Goal: Information Seeking & Learning: Learn about a topic

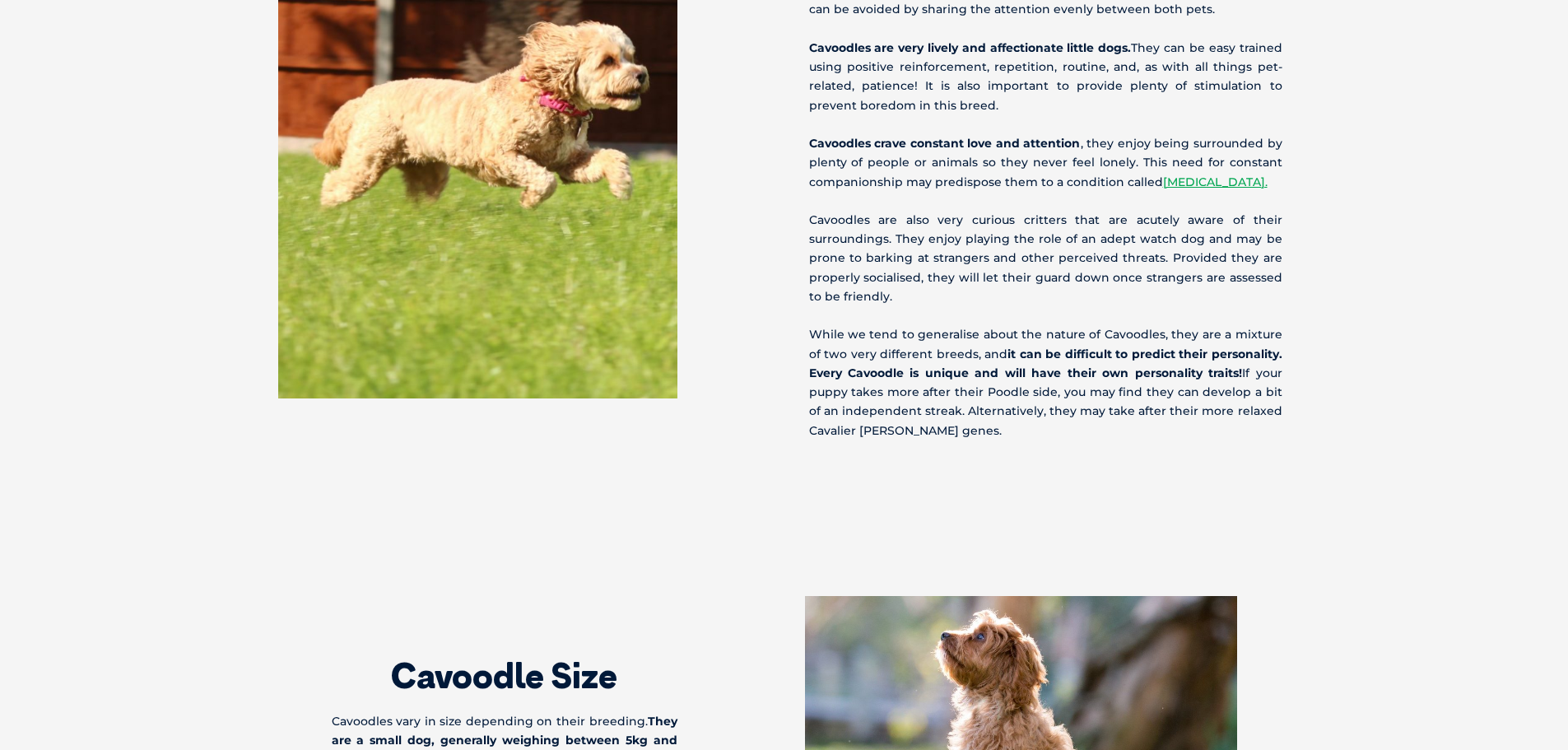
scroll to position [2222, 0]
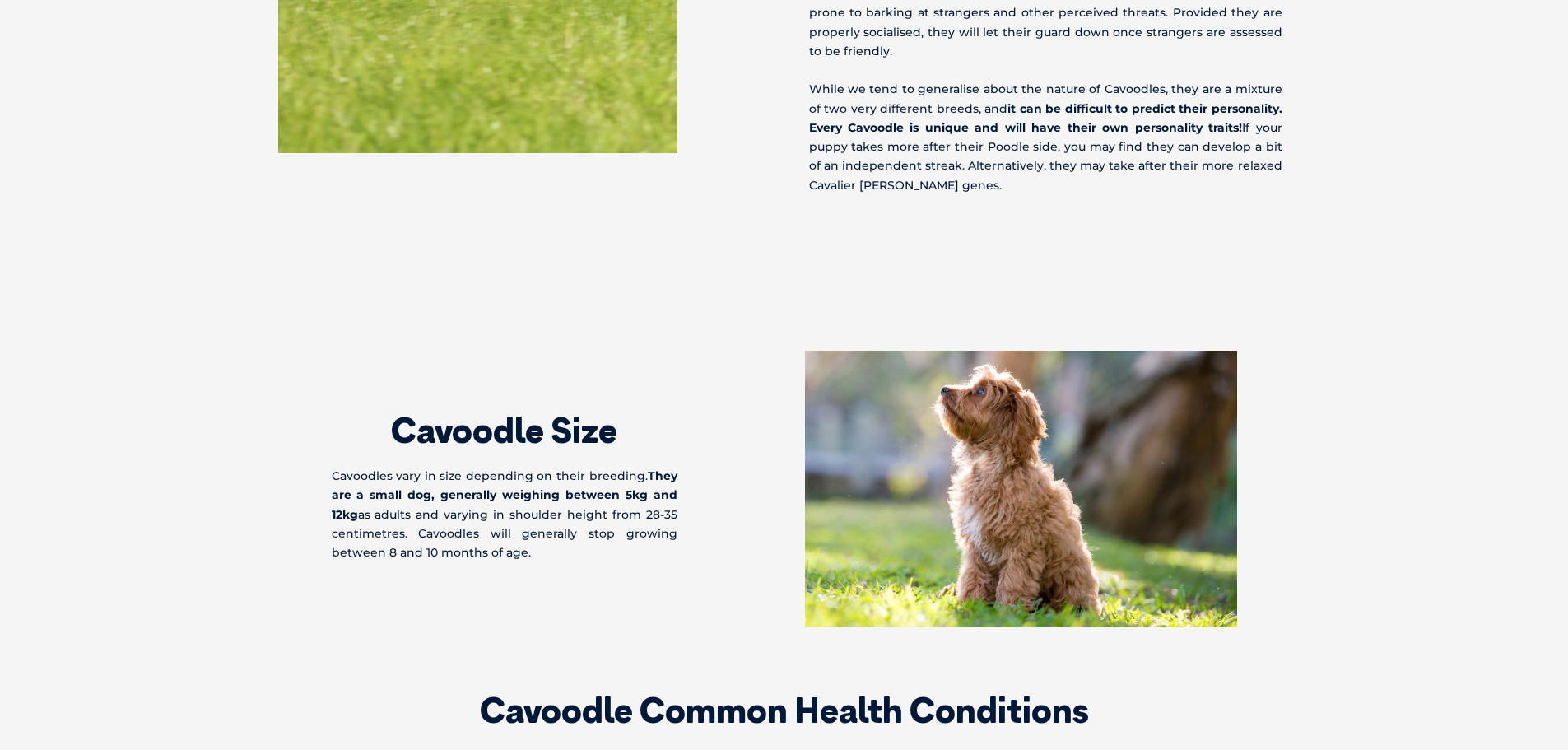
click at [521, 291] on section "Cavoodle Size Cavoodles vary in size depending on their breeding. They are a sm…" at bounding box center [784, 488] width 1568 height 408
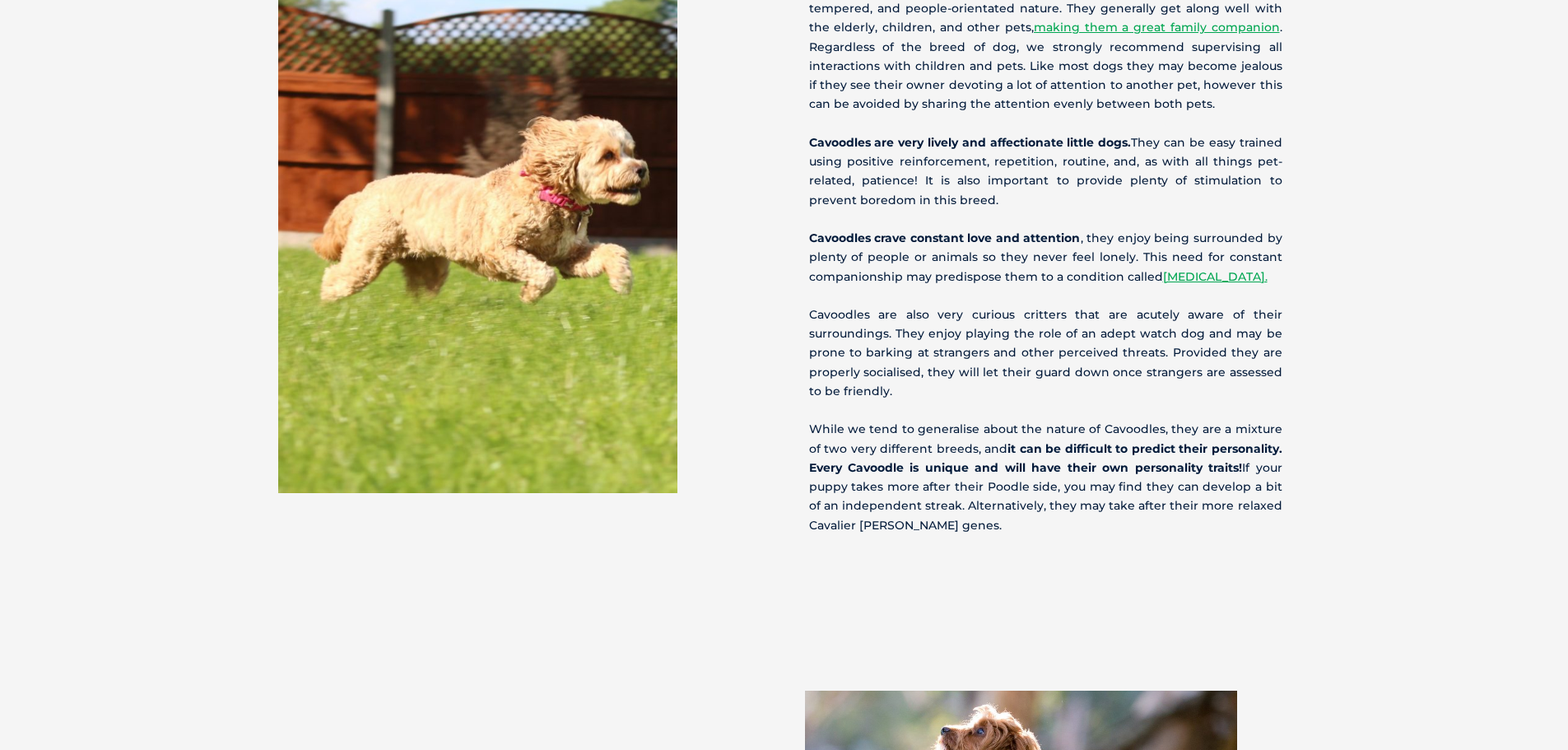
scroll to position [1564, 0]
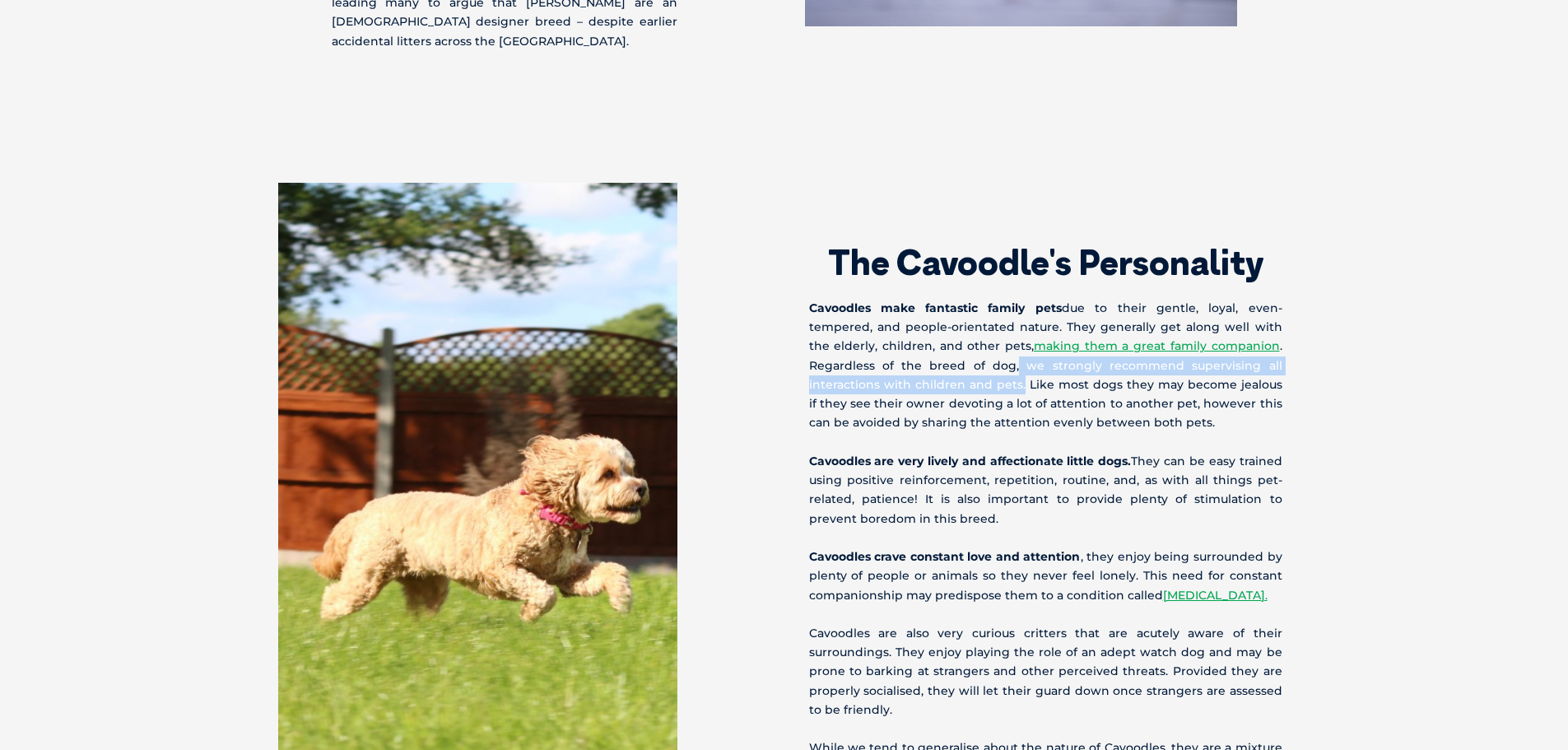
drag, startPoint x: 923, startPoint y: 351, endPoint x: 919, endPoint y: 373, distance: 22.4
click at [919, 373] on p "Cavoodles make fantastic family pets due to their gentle, loyal, even-tempered,…" at bounding box center [1046, 366] width 473 height 134
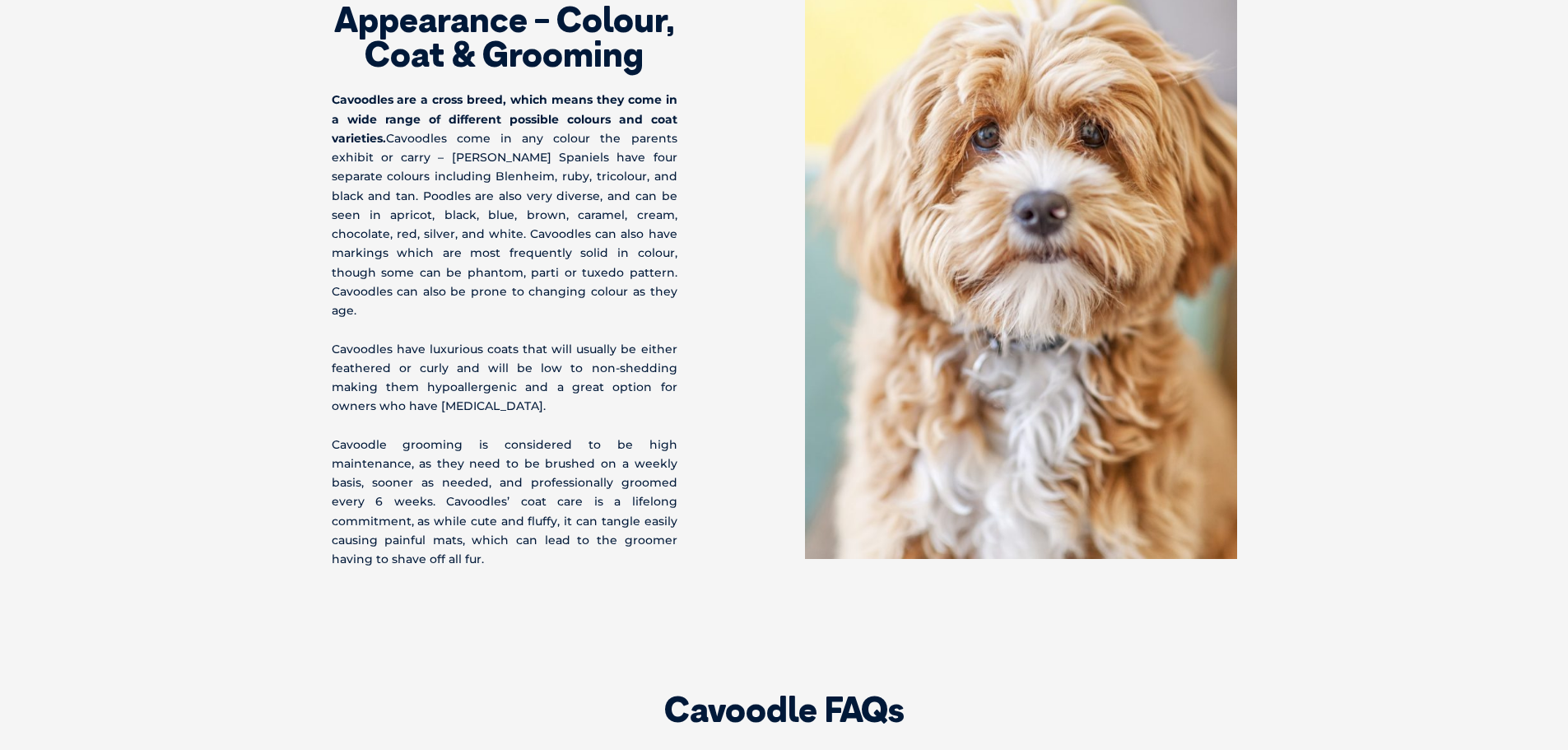
scroll to position [0, 0]
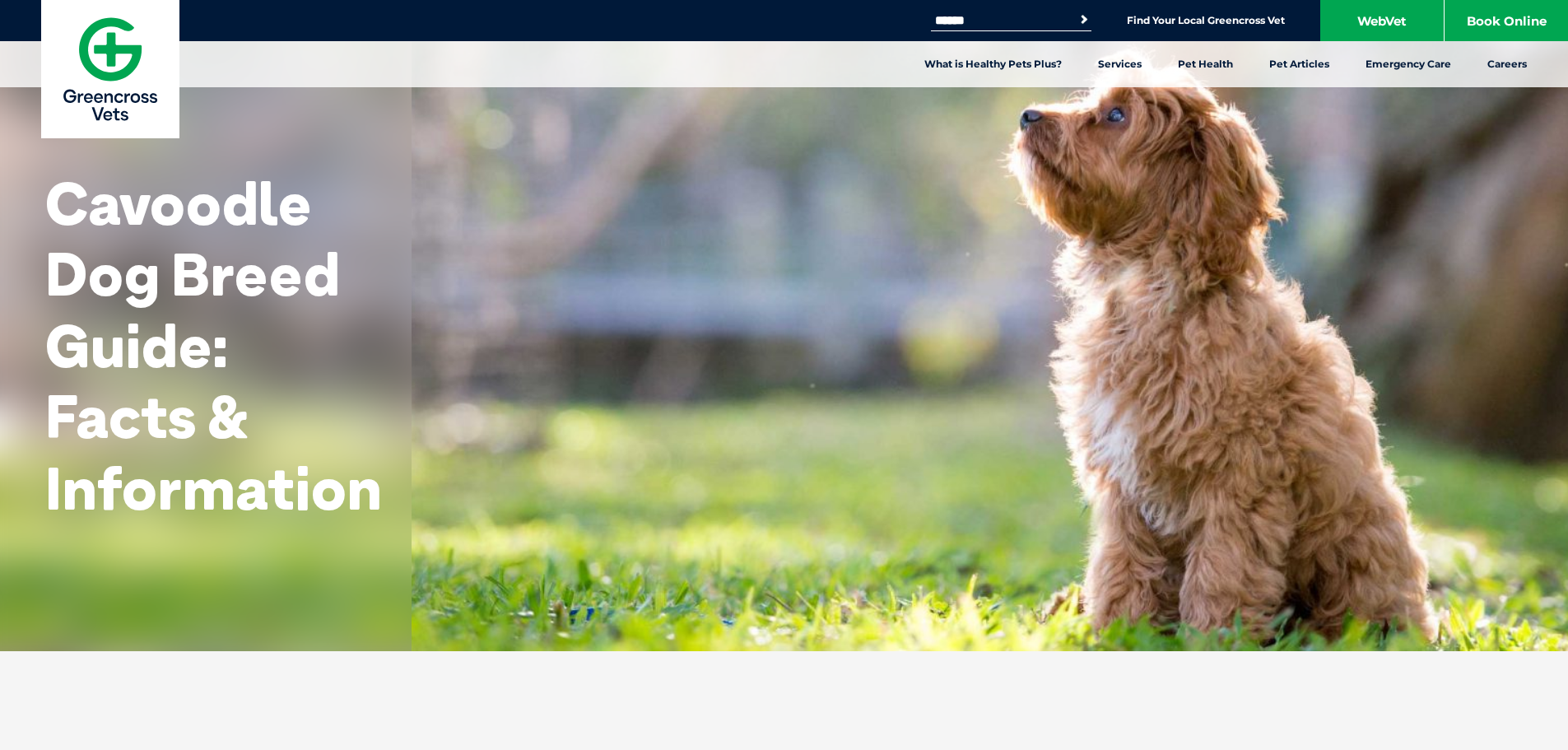
drag, startPoint x: 1219, startPoint y: 591, endPoint x: 977, endPoint y: 191, distance: 467.5
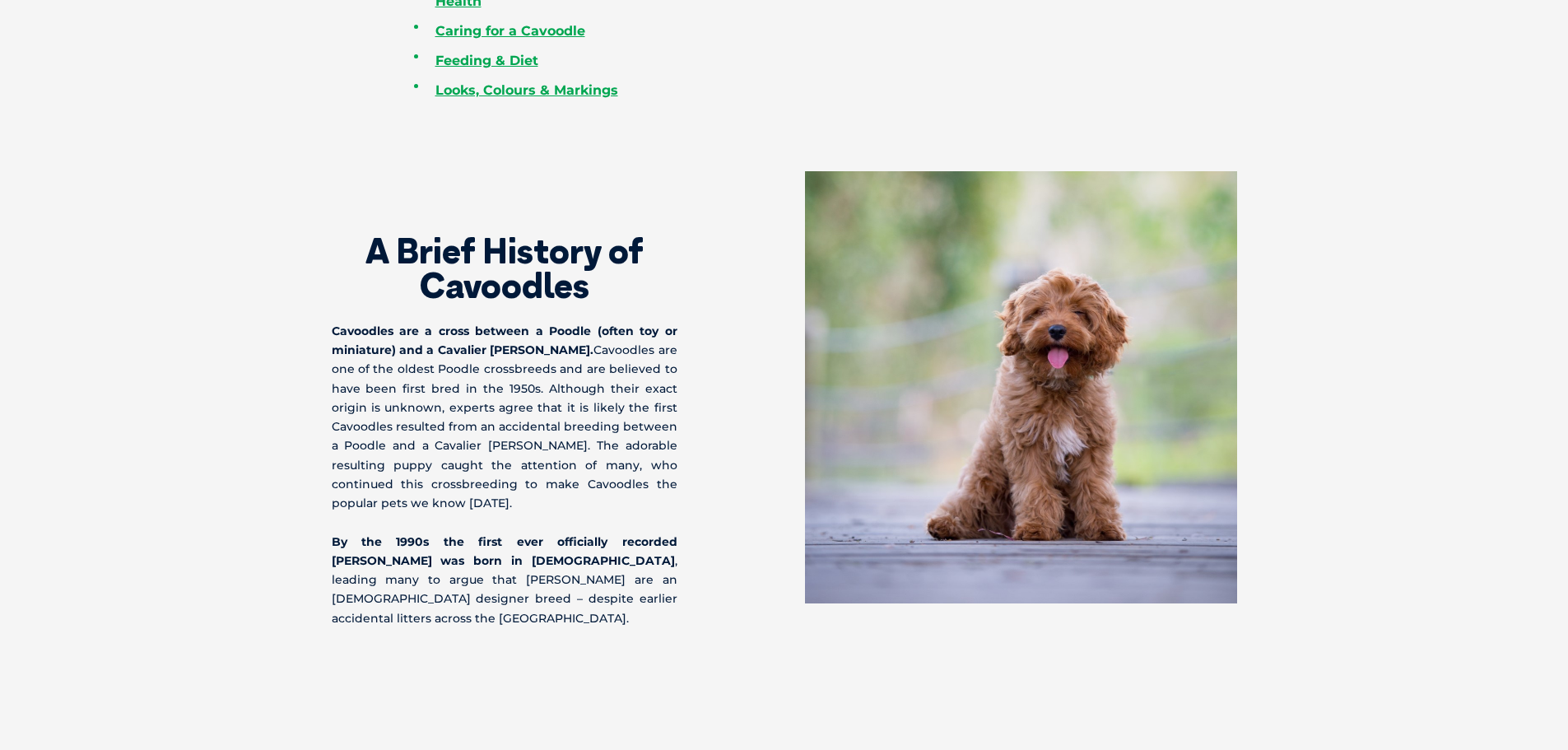
scroll to position [987, 0]
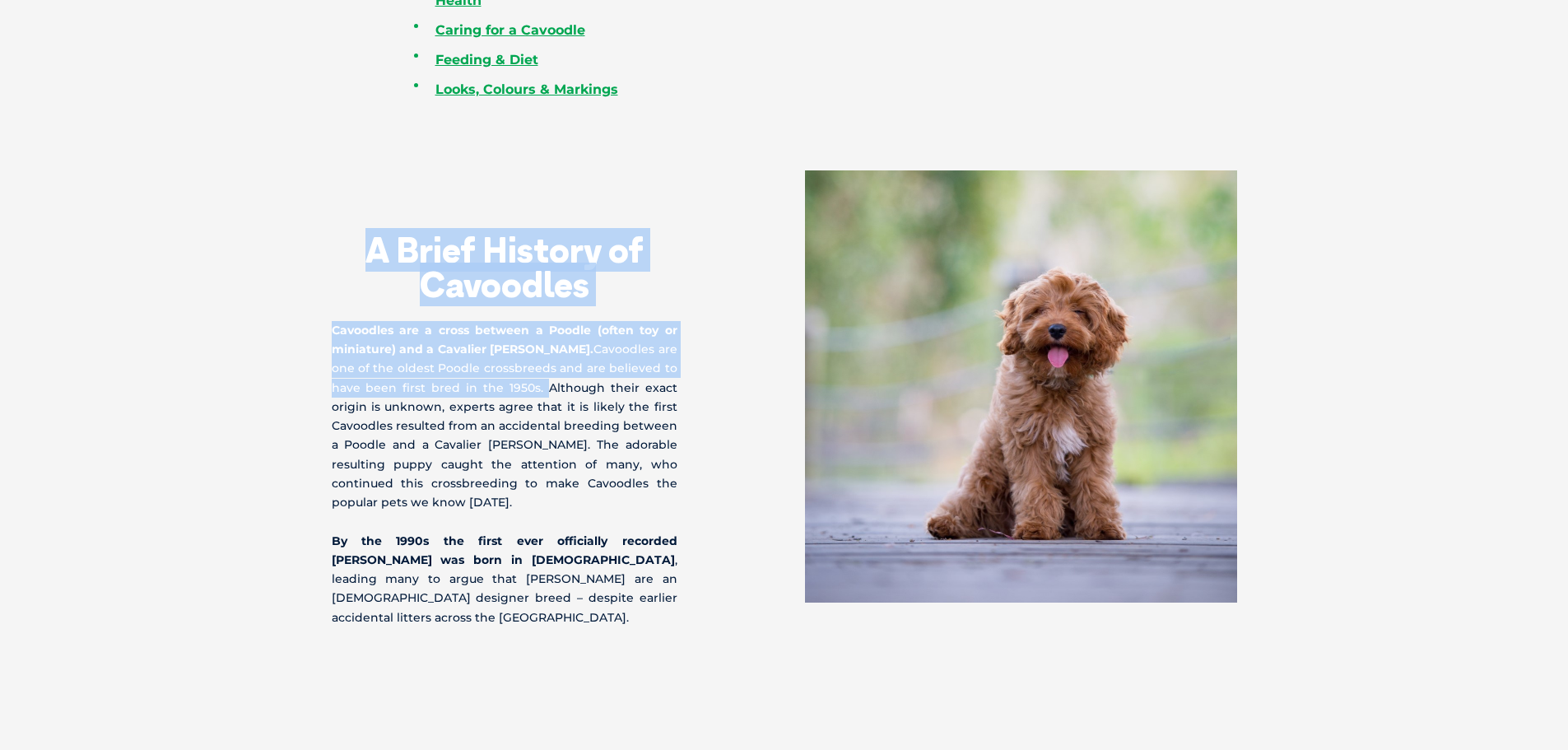
drag, startPoint x: 360, startPoint y: 252, endPoint x: 541, endPoint y: 376, distance: 219.4
click at [549, 386] on div "A Brief History of Cavoodles Cavoodles are a cross between a Poodle (often toy …" at bounding box center [558, 398] width 453 height 456
click at [541, 376] on p "Cavoodles are a cross between a Poodle (often toy or miniature) and a Cavalier …" at bounding box center [504, 417] width 345 height 191
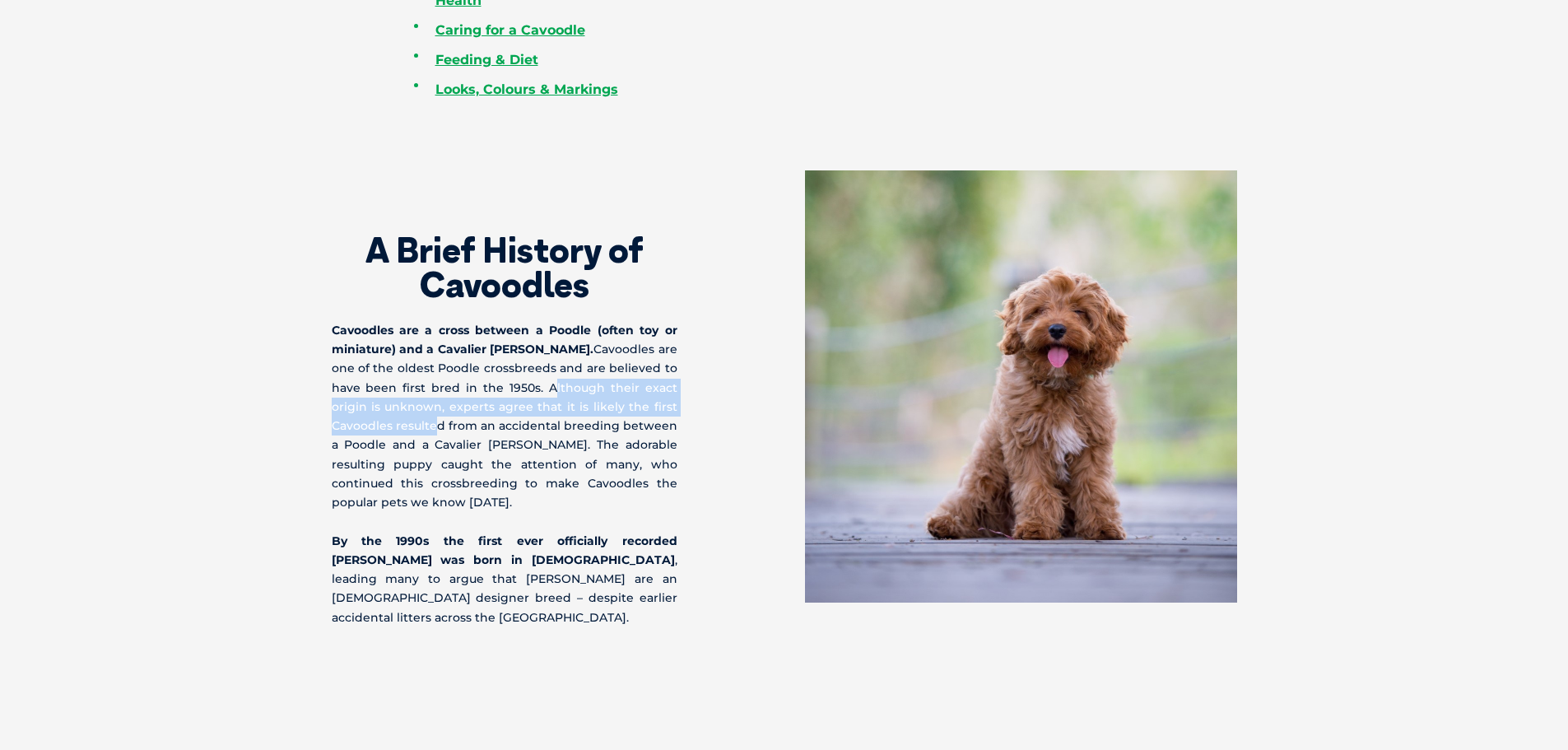
drag, startPoint x: 555, startPoint y: 381, endPoint x: 429, endPoint y: 419, distance: 131.6
click at [429, 419] on p "Cavoodles are a cross between a Poodle (often toy or miniature) and a Cavalier …" at bounding box center [504, 417] width 345 height 191
click at [537, 473] on p "Cavoodles are a cross between a Poodle (often toy or miniature) and a Cavalier …" at bounding box center [504, 417] width 345 height 191
click at [425, 431] on p "Cavoodles are a cross between a Poodle (often toy or miniature) and a Cavalier …" at bounding box center [504, 417] width 345 height 191
drag, startPoint x: 336, startPoint y: 429, endPoint x: 654, endPoint y: 507, distance: 327.4
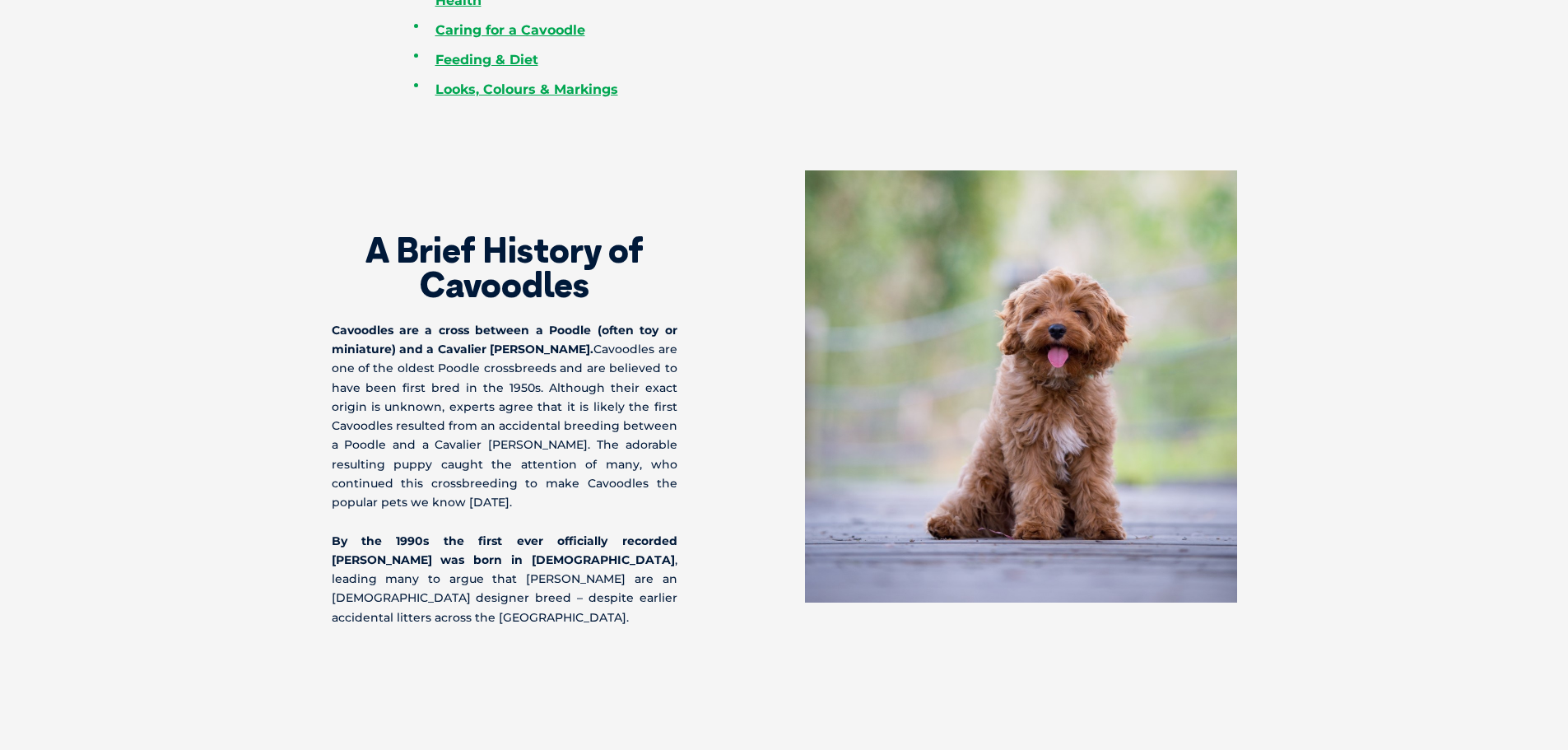
click at [656, 509] on div "A Brief History of Cavoodles Cavoodles are a cross between a Poodle (often toy …" at bounding box center [784, 398] width 938 height 456
drag, startPoint x: 651, startPoint y: 505, endPoint x: 644, endPoint y: 492, distance: 14.8
click at [650, 505] on p "Cavoodles are a cross between a Poodle (often toy or miniature) and a Cavalier …" at bounding box center [504, 417] width 345 height 191
click at [643, 493] on p "Cavoodles are a cross between a Poodle (often toy or miniature) and a Cavalier …" at bounding box center [504, 417] width 345 height 191
click at [634, 499] on p "Cavoodles are a cross between a Poodle (often toy or miniature) and a Cavalier …" at bounding box center [504, 417] width 345 height 191
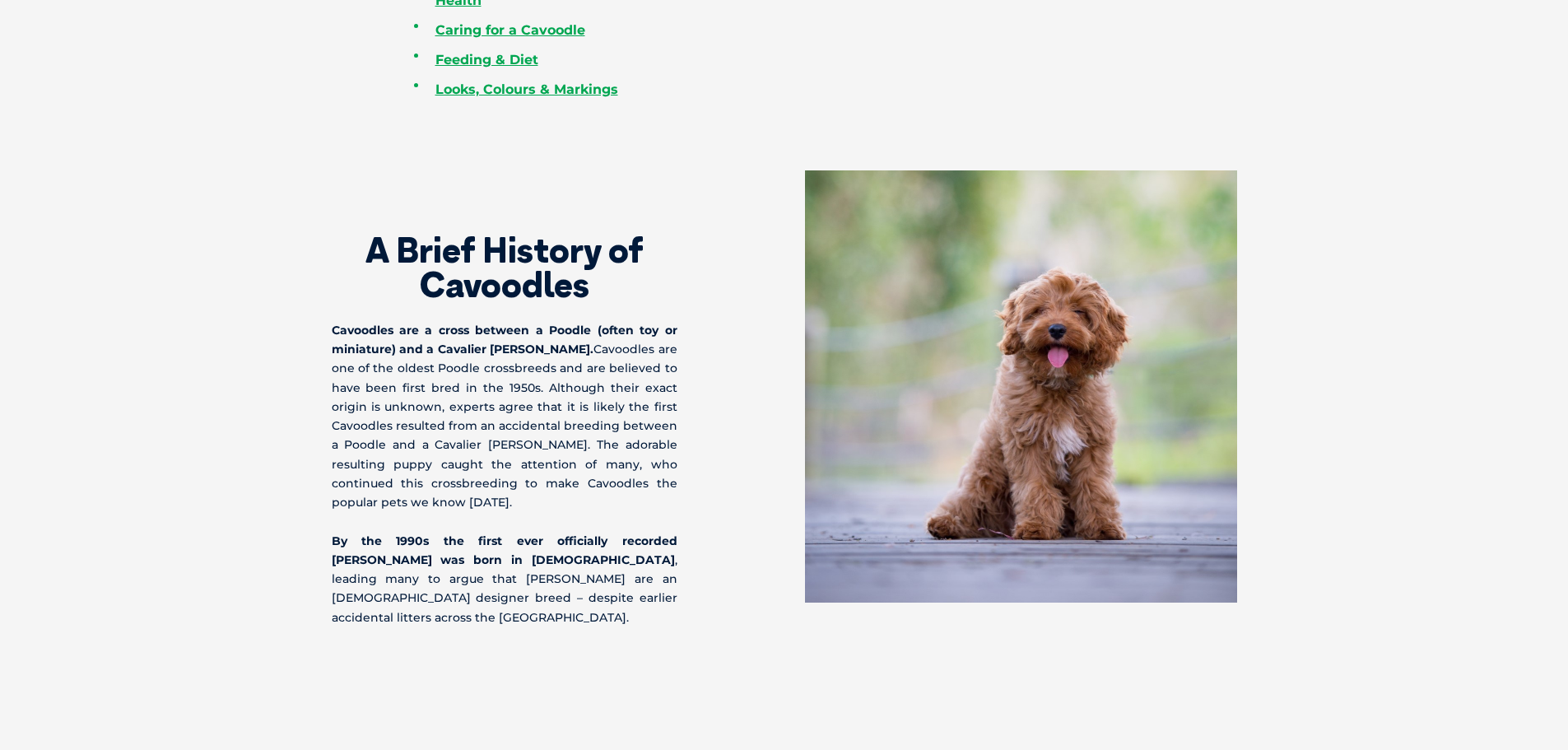
drag, startPoint x: 632, startPoint y: 498, endPoint x: 364, endPoint y: 263, distance: 356.4
click at [365, 264] on div "A Brief History of Cavoodles Cavoodles are a cross between a Poodle (often toy …" at bounding box center [558, 398] width 453 height 456
click at [364, 265] on h2 "A Brief History of Cavoodles" at bounding box center [504, 268] width 345 height 69
click at [365, 242] on h2 "A Brief History of Cavoodles" at bounding box center [504, 268] width 345 height 69
click at [356, 306] on div "A Brief History of Cavoodles Cavoodles are a cross between a Poodle (often toy …" at bounding box center [558, 398] width 453 height 456
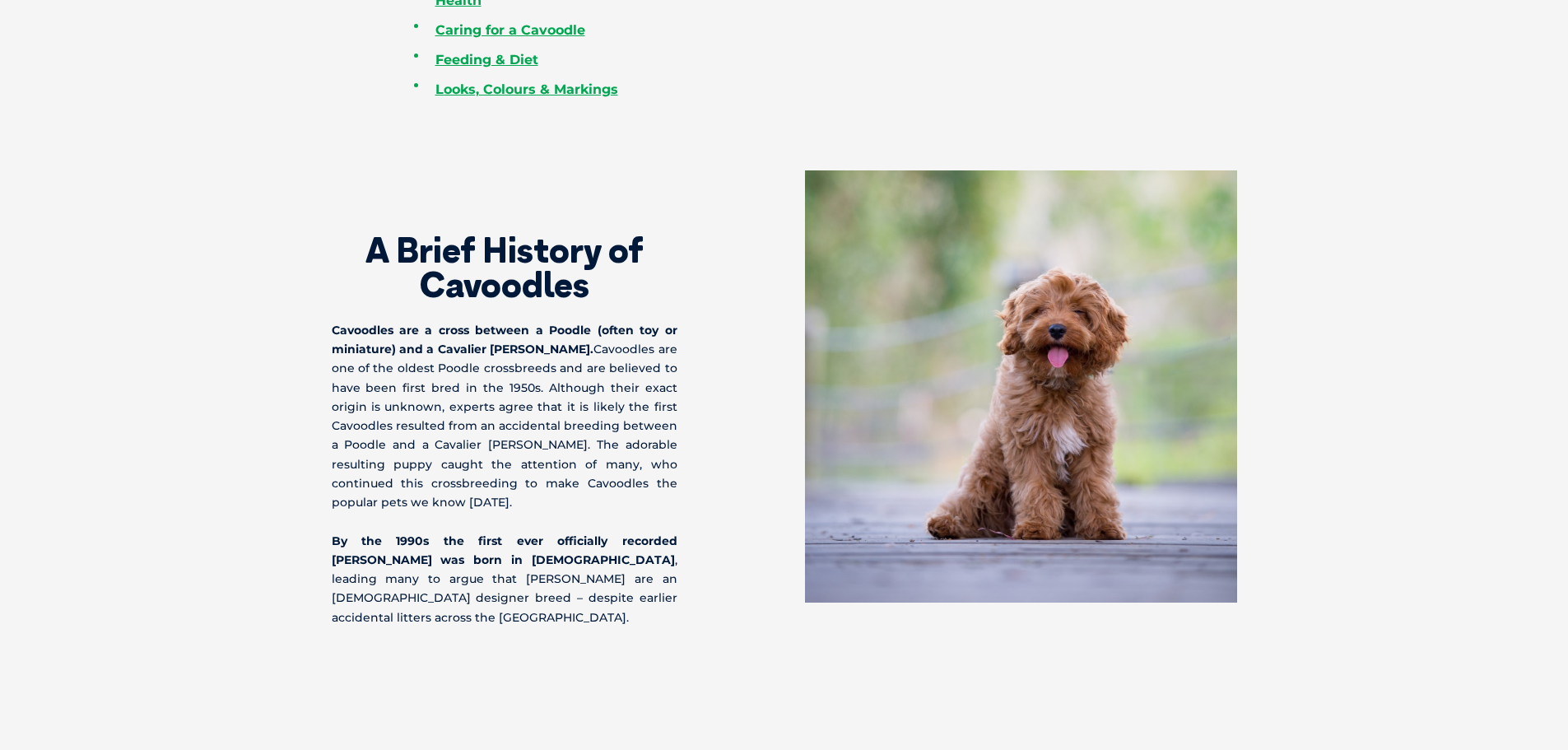
drag, startPoint x: 357, startPoint y: 248, endPoint x: 511, endPoint y: 508, distance: 302.2
click at [511, 508] on div "A Brief History of Cavoodles Cavoodles are a cross between a Poodle (often toy …" at bounding box center [558, 398] width 453 height 456
click at [511, 508] on p "Cavoodles are a cross between a Poodle (often toy or miniature) and a Cavalier …" at bounding box center [504, 417] width 345 height 191
drag, startPoint x: 519, startPoint y: 516, endPoint x: 577, endPoint y: 610, distance: 110.5
click at [577, 610] on section "A Brief History of Cavoodles Cavoodles are a cross between a Poodle (often toy …" at bounding box center [784, 398] width 1568 height 588
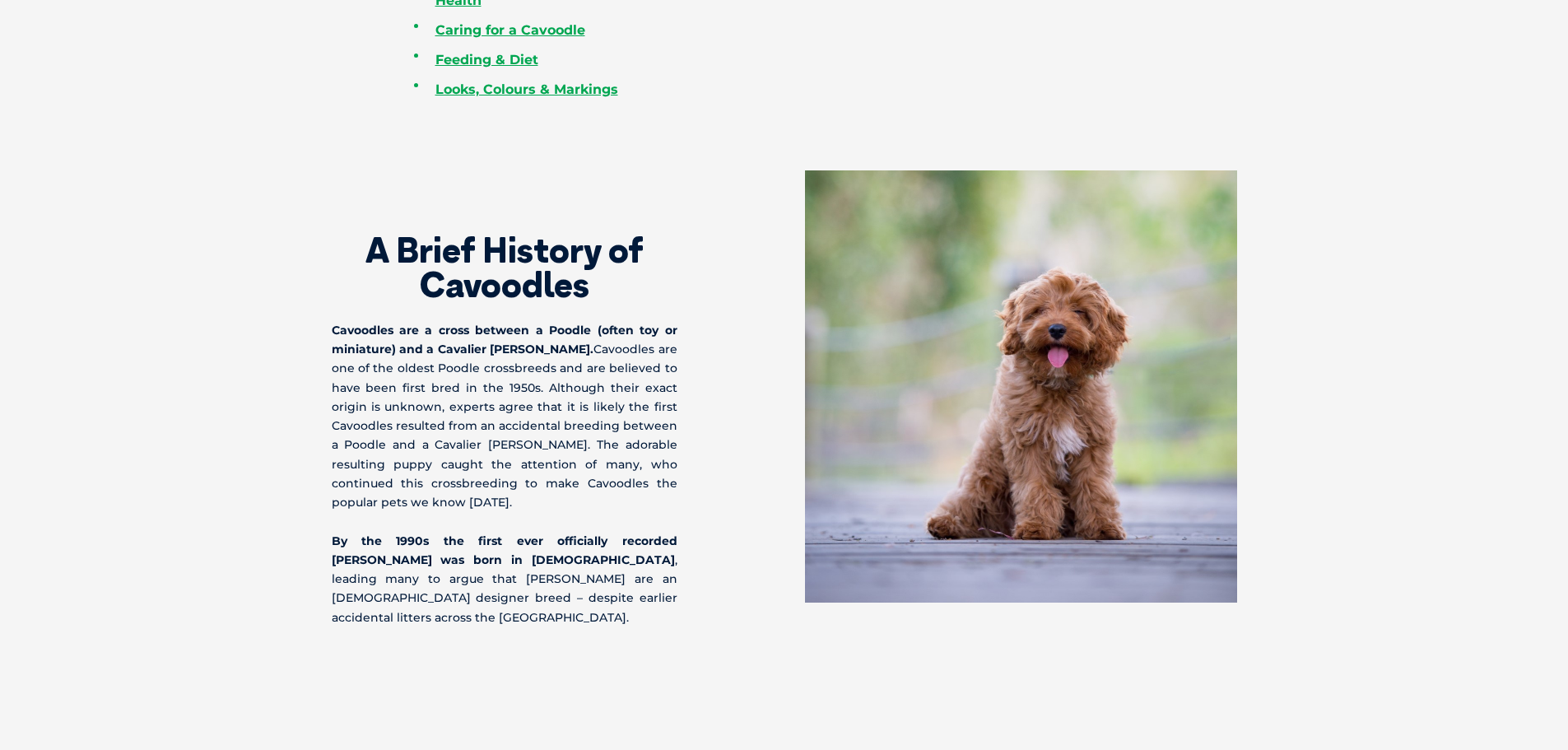
click at [577, 610] on section "A Brief History of Cavoodles Cavoodles are a cross between a Poodle (often toy …" at bounding box center [784, 398] width 1568 height 588
drag, startPoint x: 571, startPoint y: 594, endPoint x: 537, endPoint y: 504, distance: 96.2
click at [537, 504] on div "A Brief History of Cavoodles Cavoodles are a cross between a Poodle (often toy …" at bounding box center [558, 398] width 453 height 456
click at [537, 504] on p "Cavoodles are a cross between a Poodle (often toy or miniature) and a Cavalier …" at bounding box center [504, 417] width 345 height 191
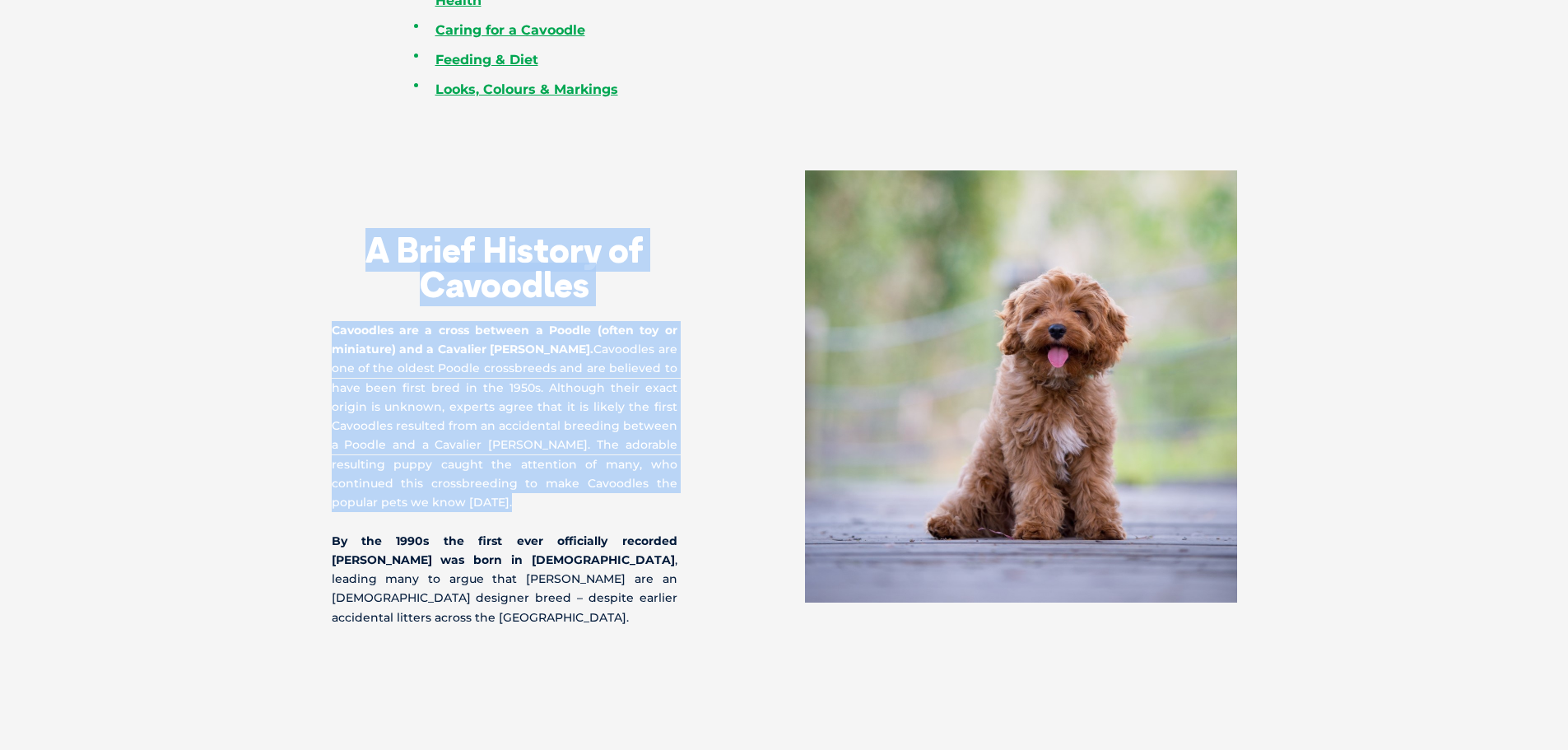
drag, startPoint x: 537, startPoint y: 504, endPoint x: 373, endPoint y: 245, distance: 306.6
click at [373, 245] on div "A Brief History of Cavoodles Cavoodles are a cross between a Poodle (often toy …" at bounding box center [558, 398] width 453 height 456
click at [373, 245] on h2 "A Brief History of Cavoodles" at bounding box center [504, 268] width 345 height 69
drag, startPoint x: 359, startPoint y: 251, endPoint x: 528, endPoint y: 497, distance: 298.5
click at [528, 497] on div "A Brief History of Cavoodles Cavoodles are a cross between a Poodle (often toy …" at bounding box center [558, 398] width 453 height 456
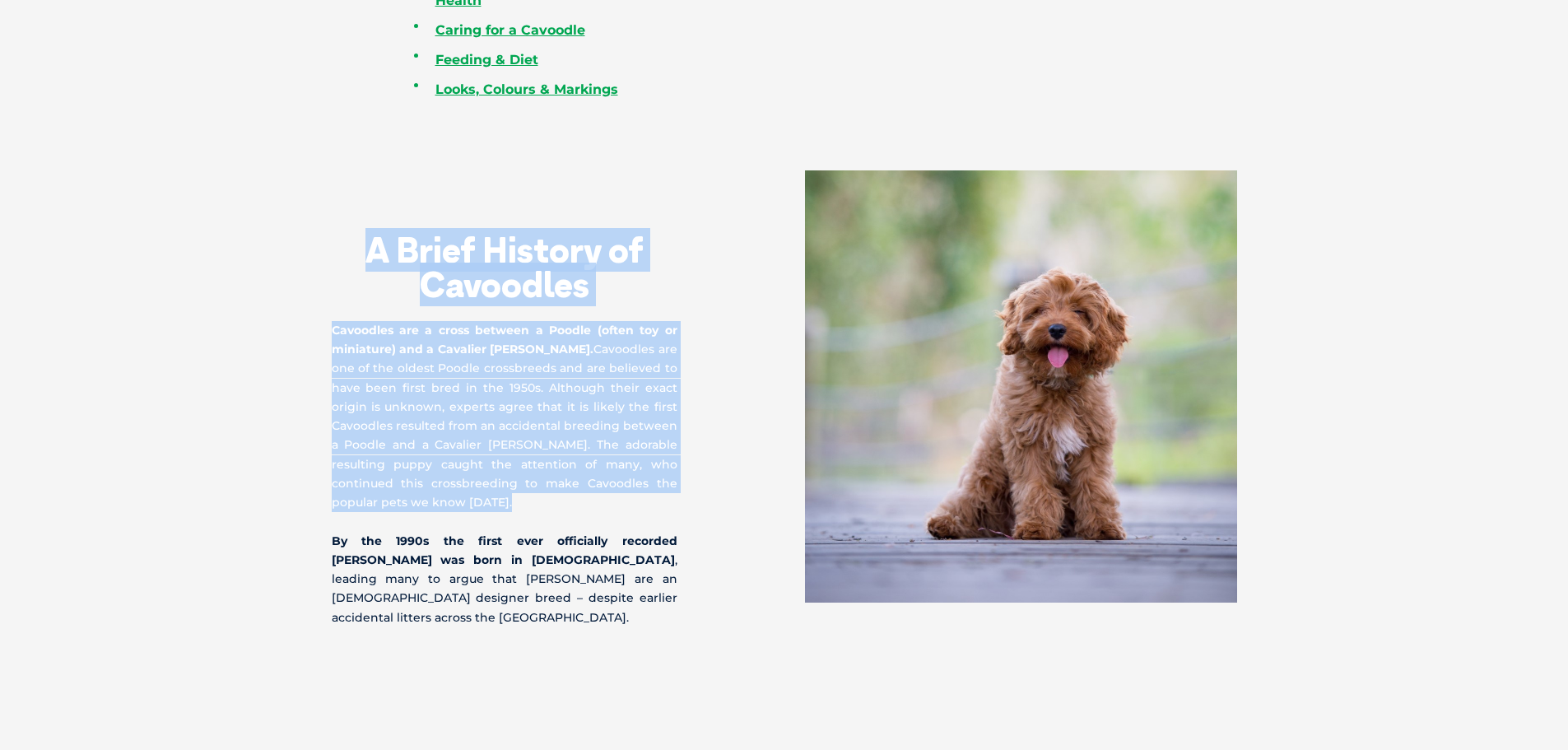
click at [528, 497] on p "Cavoodles are a cross between a Poodle (often toy or miniature) and a Cavalier …" at bounding box center [504, 417] width 345 height 191
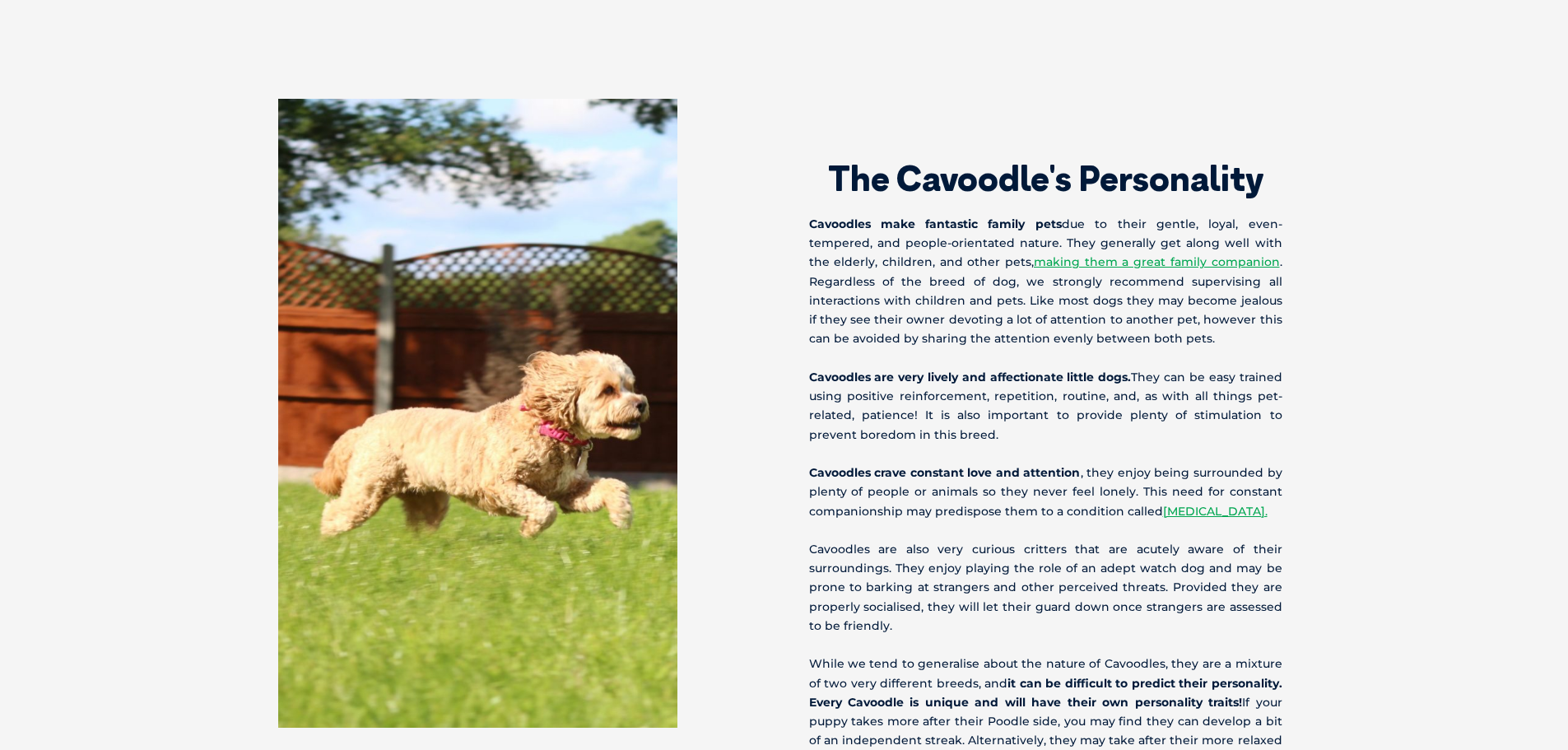
scroll to position [1645, 0]
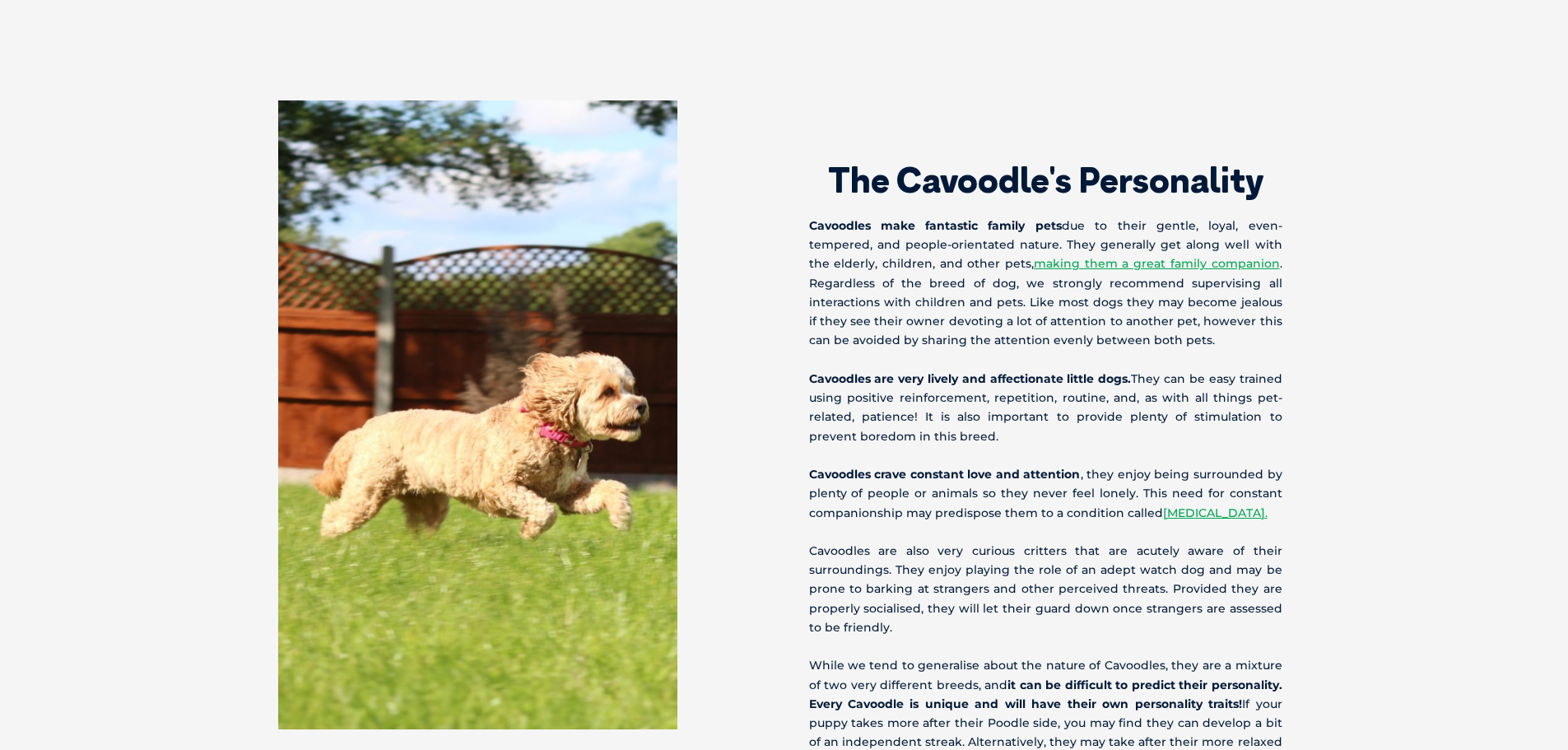
drag, startPoint x: 1123, startPoint y: 506, endPoint x: 818, endPoint y: 170, distance: 453.8
click at [818, 170] on div "The Cavoodle's Personality Cavoodles make fantastic family pets due to their ge…" at bounding box center [784, 447] width 1086 height 694
click at [818, 171] on h2 "The Cavoodle's Personality" at bounding box center [1046, 180] width 473 height 34
click at [822, 174] on h2 "The Cavoodle's Personality" at bounding box center [1046, 180] width 473 height 34
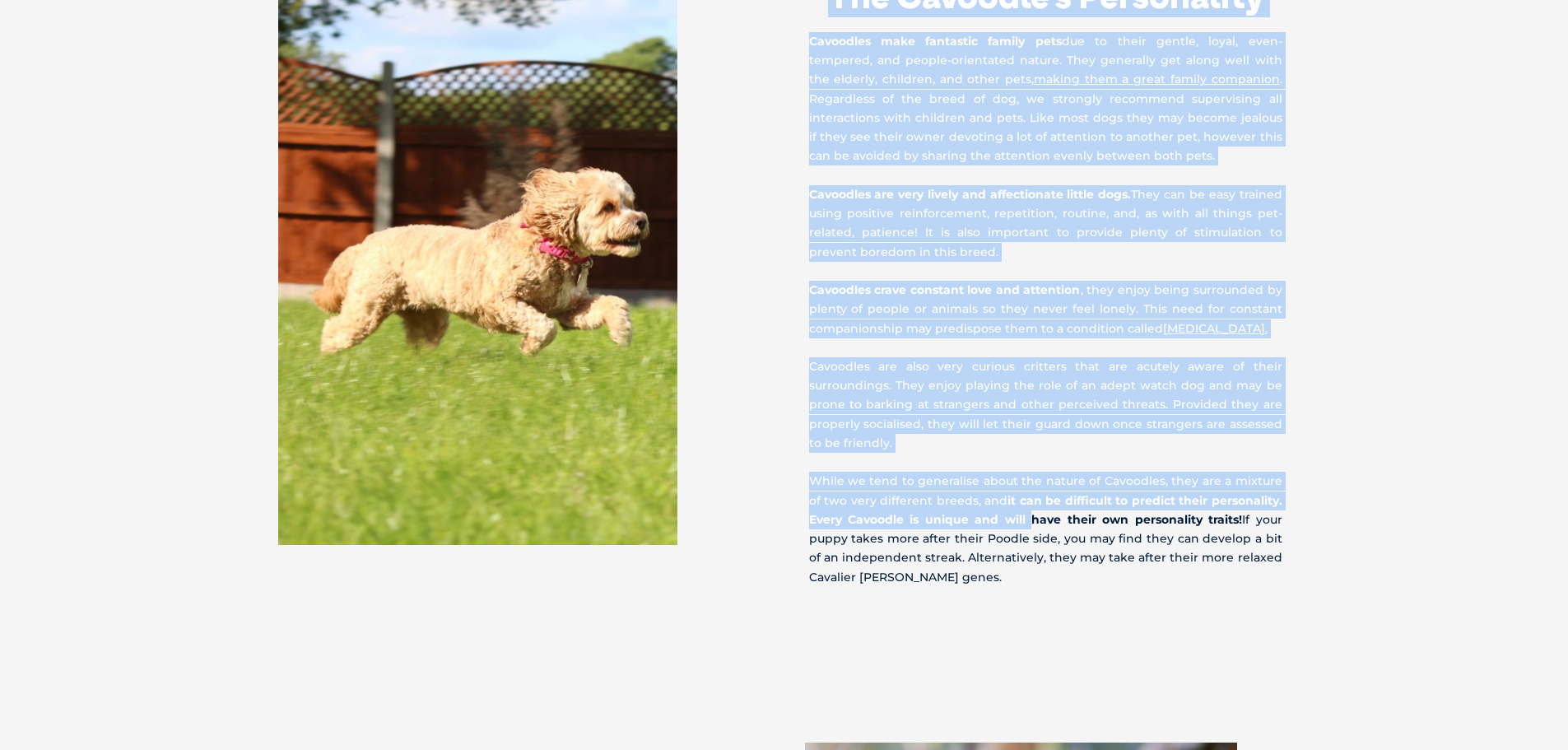
scroll to position [1810, 0]
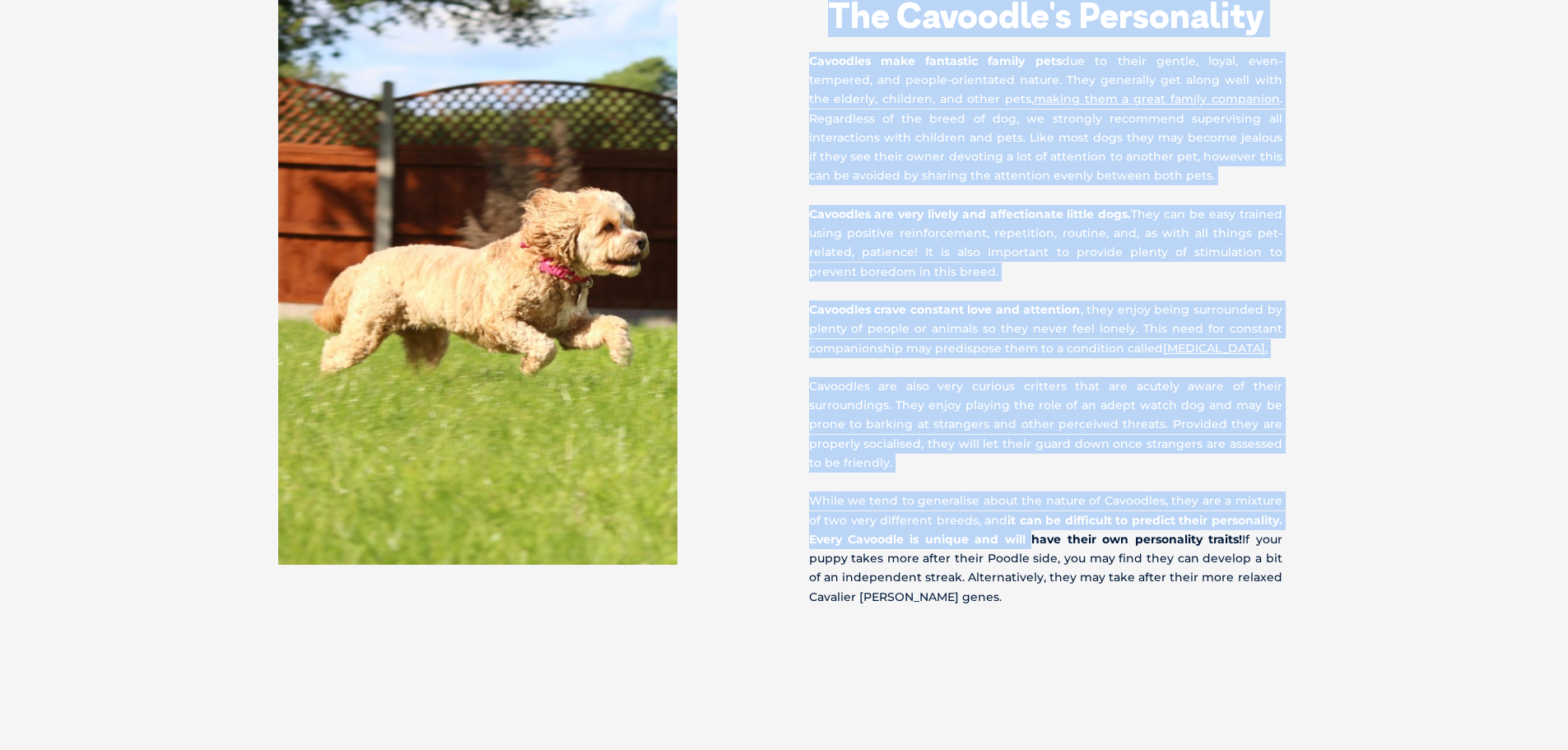
drag, startPoint x: 824, startPoint y: 163, endPoint x: 1043, endPoint y: 595, distance: 484.3
click at [1043, 595] on div "The Cavoodle's Personality Cavoodles make fantastic family pets due to their ge…" at bounding box center [784, 283] width 1086 height 694
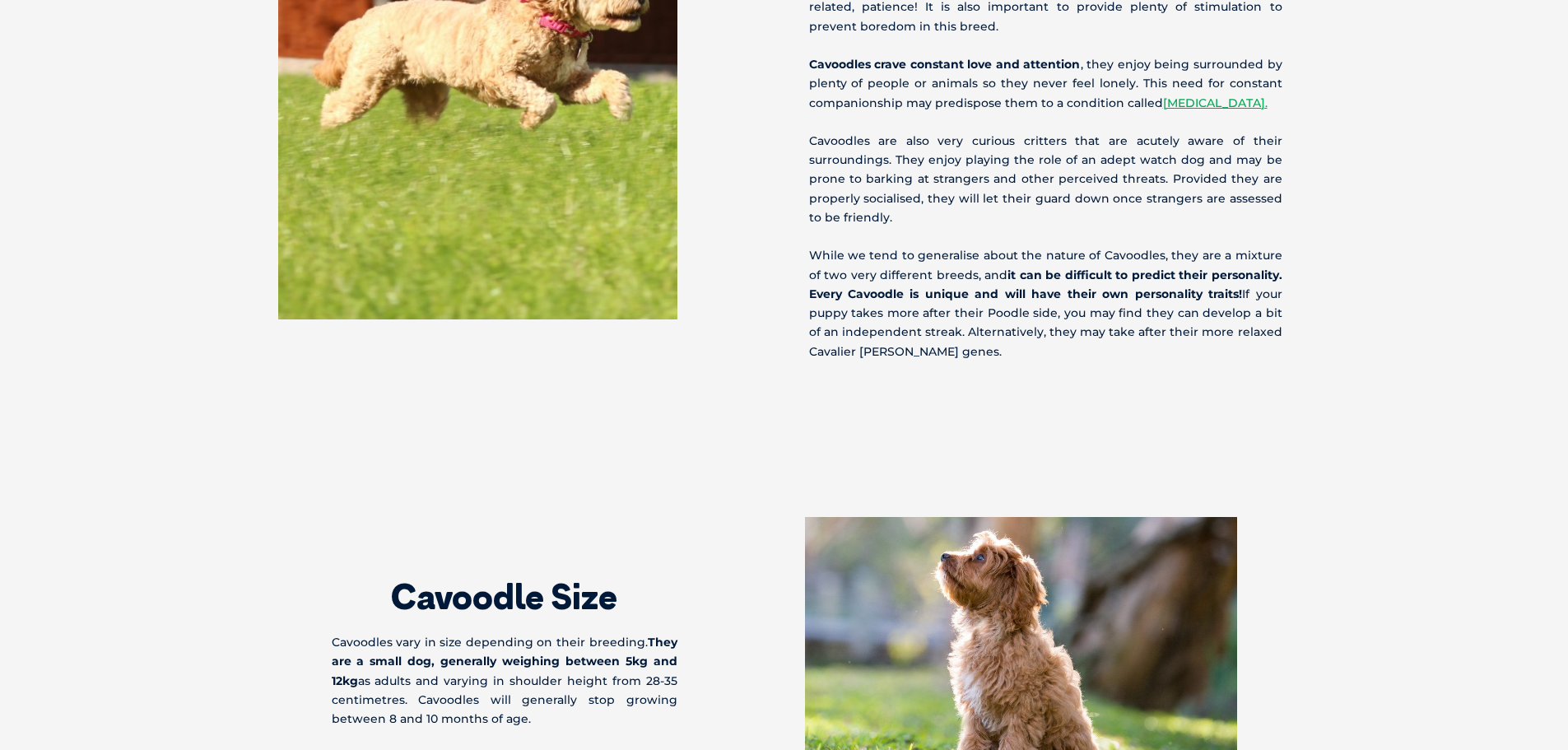
scroll to position [2386, 0]
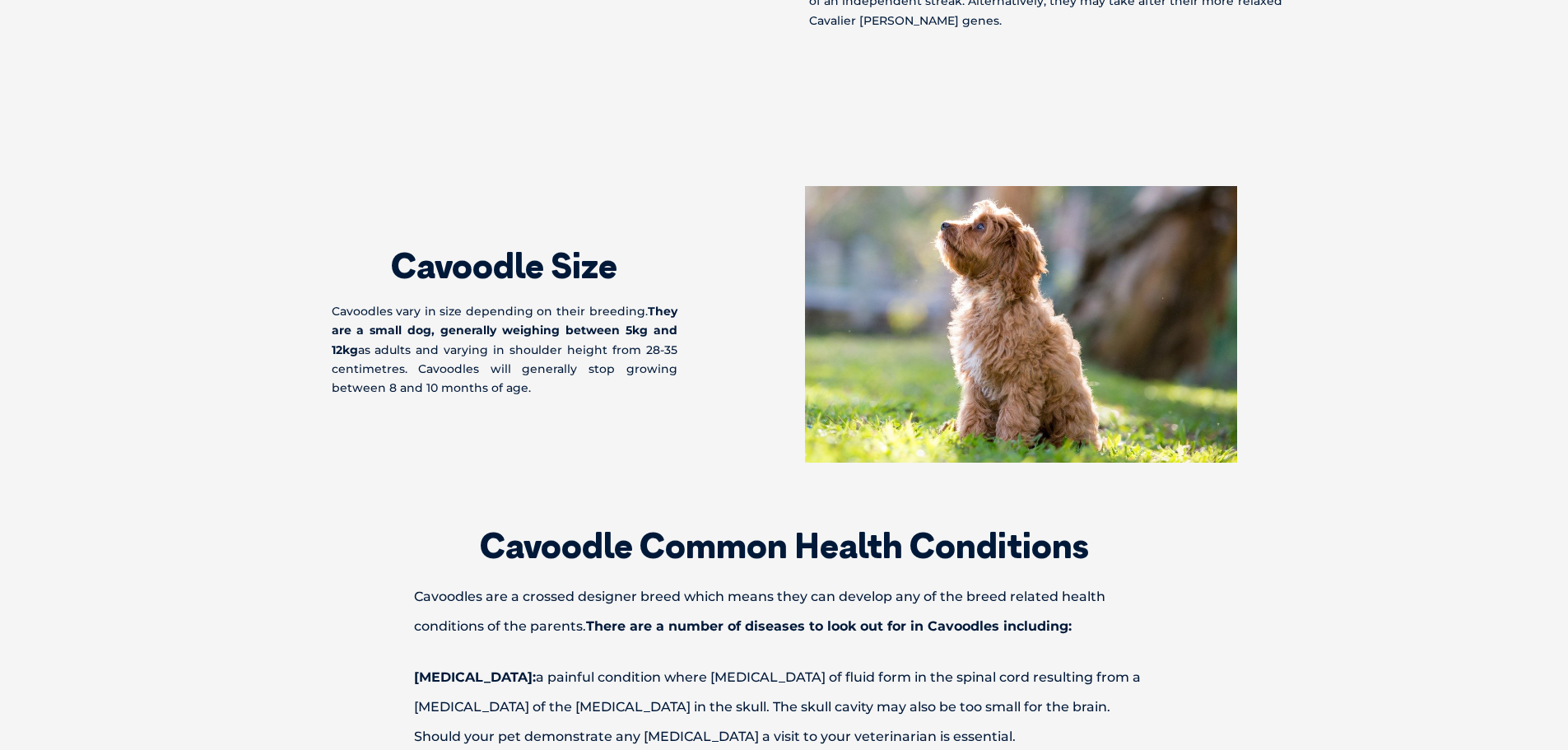
drag, startPoint x: 406, startPoint y: 243, endPoint x: 654, endPoint y: 380, distance: 283.3
click at [654, 381] on div "Cavoodle Size Cavoodles vary in size depending on their breeding. They are a sm…" at bounding box center [784, 324] width 938 height 277
click at [654, 380] on div "Cavoodle Size Cavoodles vary in size depending on their breeding. They are a sm…" at bounding box center [784, 324] width 938 height 277
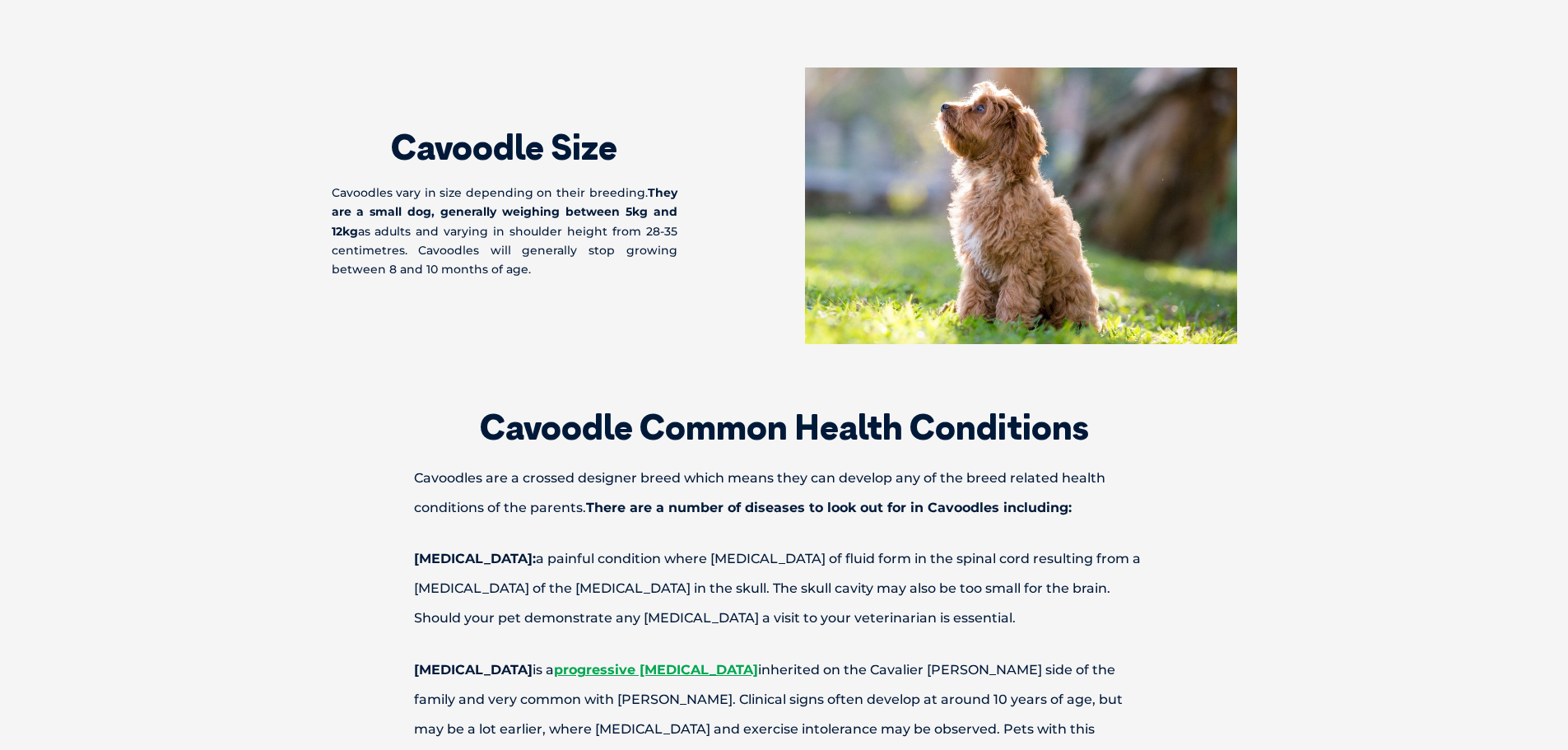
scroll to position [2633, 0]
